Goal: Entertainment & Leisure: Consume media (video, audio)

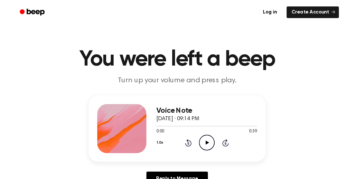
scroll to position [3, 0]
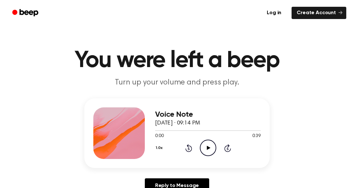
drag, startPoint x: 251, startPoint y: 88, endPoint x: 286, endPoint y: 88, distance: 34.7
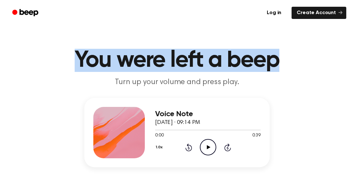
drag, startPoint x: 276, startPoint y: 36, endPoint x: 313, endPoint y: 23, distance: 39.5
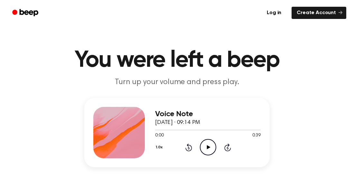
click at [192, 17] on ul "Log in Create Account" at bounding box center [197, 12] width 297 height 15
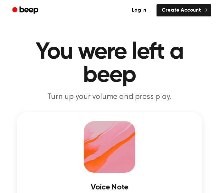
scroll to position [0, 0]
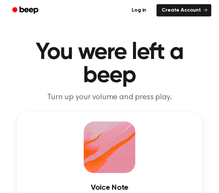
click at [156, 89] on header "You were left a beep Turn up your volume and press play." at bounding box center [109, 71] width 203 height 61
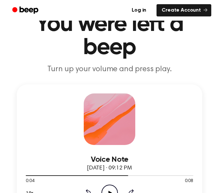
scroll to position [28, 0]
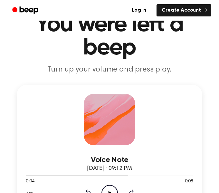
click at [72, 117] on div "Voice Note October 1, 2025 · 09:12 PM 0:04 0:08 Your browser does not support t…" at bounding box center [109, 147] width 185 height 125
click at [21, 100] on div "Voice Note October 1, 2025 · 09:12 PM 0:04 0:08 Your browser does not support t…" at bounding box center [109, 147] width 185 height 125
click at [43, 122] on div "Voice Note October 1, 2025 · 09:12 PM 0:04 0:08 Your browser does not support t…" at bounding box center [109, 147] width 185 height 125
click at [147, 120] on div "Voice Note October 1, 2025 · 09:12 PM 0:04 0:08 Your browser does not support t…" at bounding box center [109, 147] width 185 height 125
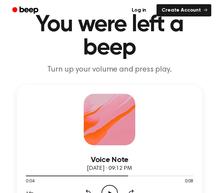
scroll to position [0, 0]
